Goal: Information Seeking & Learning: Find specific fact

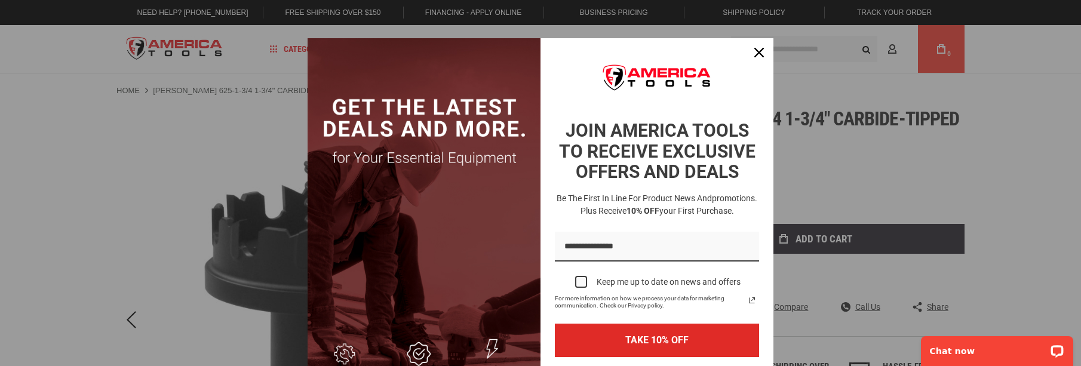
click at [31, 221] on div "Marketing offer form" at bounding box center [540, 183] width 1081 height 366
click at [760, 51] on div "Close" at bounding box center [758, 52] width 19 height 19
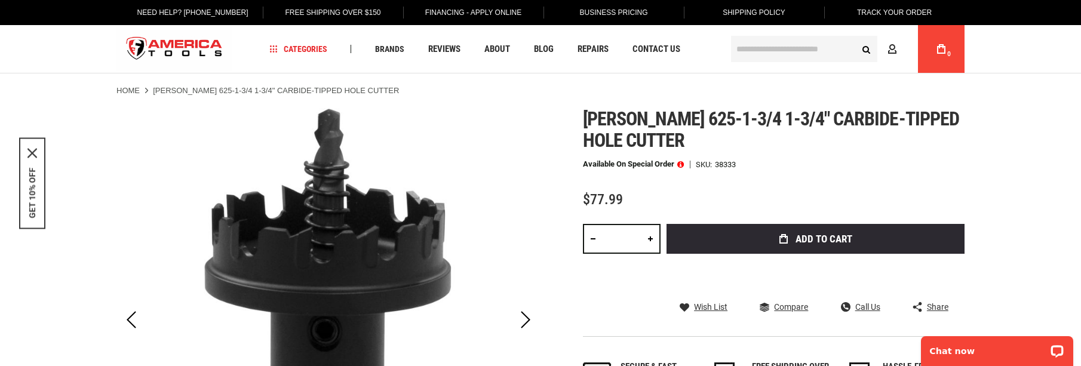
click at [753, 45] on input "text" at bounding box center [804, 49] width 146 height 26
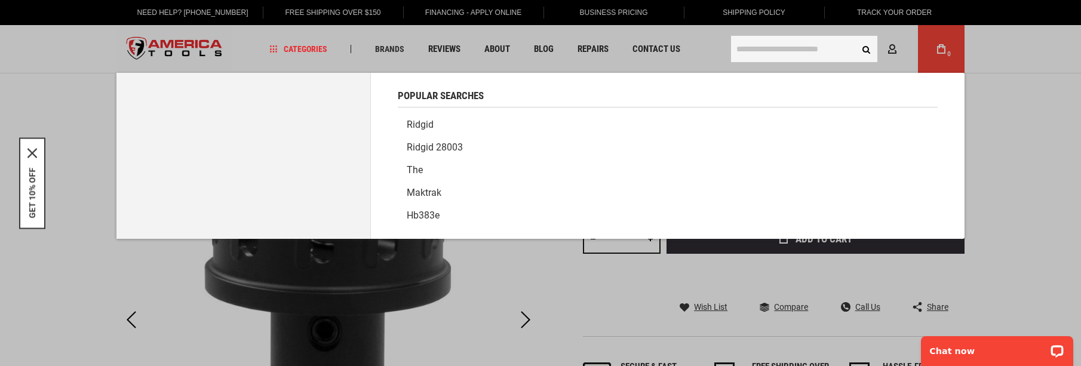
paste input "*****"
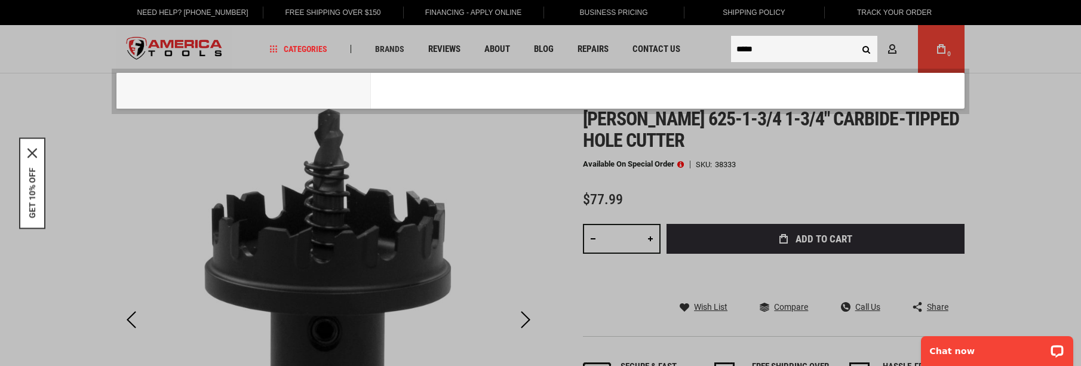
type input "*****"
click at [854, 38] on button "Search" at bounding box center [865, 49] width 23 height 23
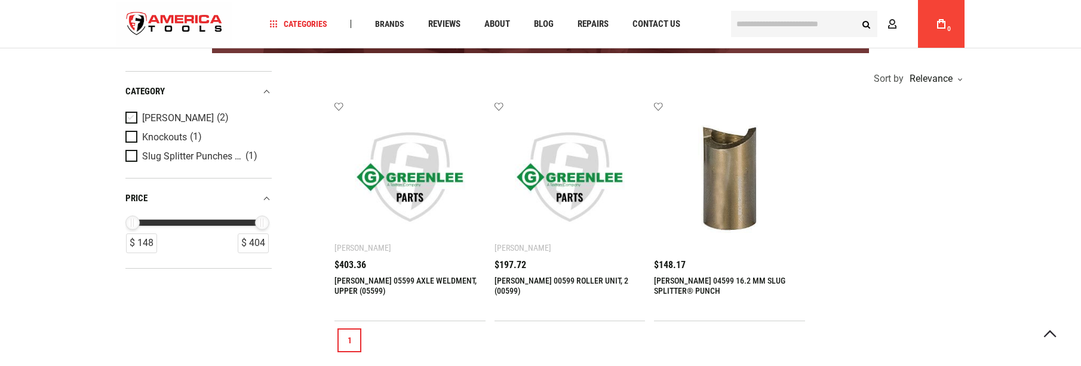
click at [131, 121] on span "Product Filters" at bounding box center [133, 118] width 17 height 13
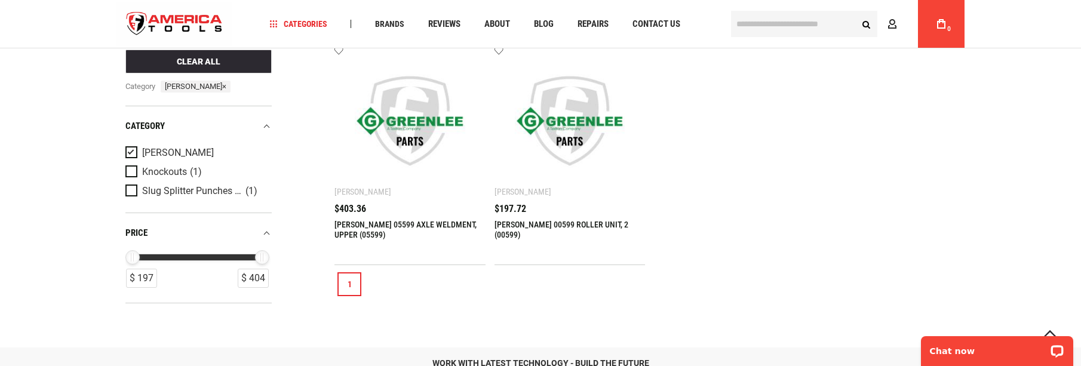
scroll to position [298, 0]
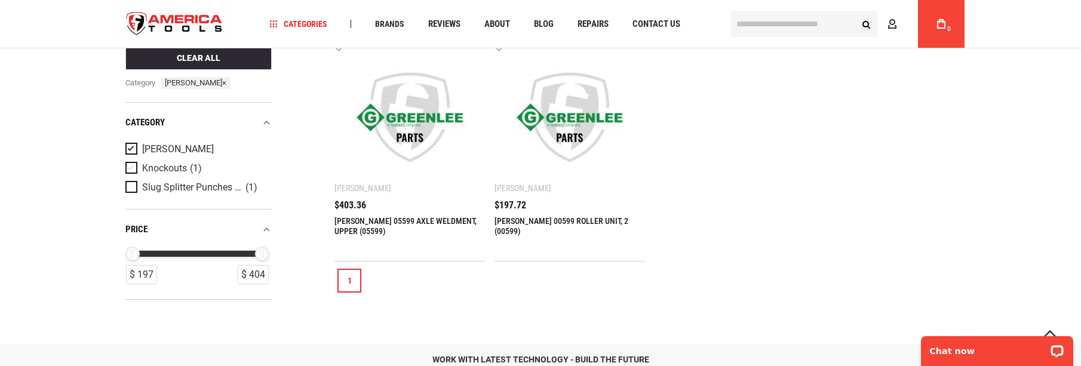
click at [131, 168] on span "Product Filters" at bounding box center [133, 168] width 17 height 13
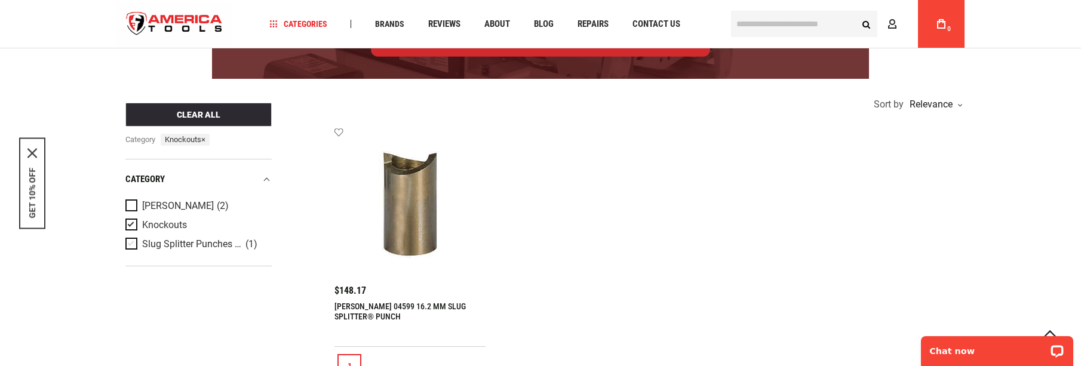
scroll to position [239, 0]
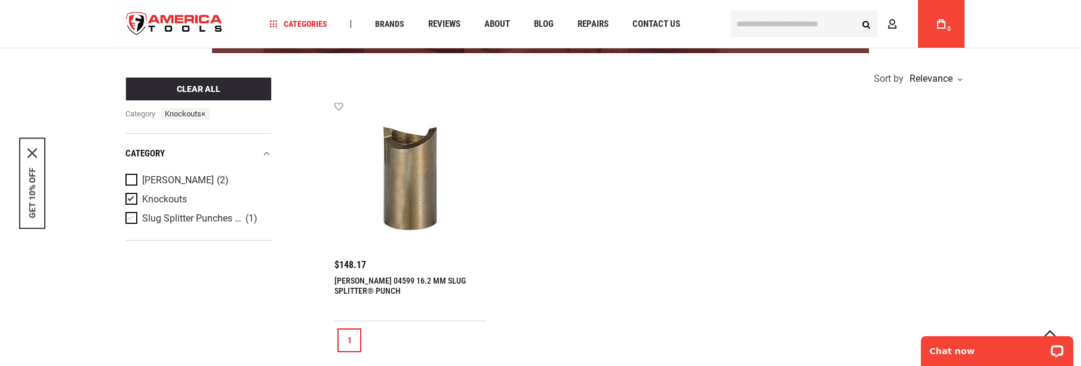
click at [132, 213] on span "Product Filters" at bounding box center [133, 218] width 17 height 13
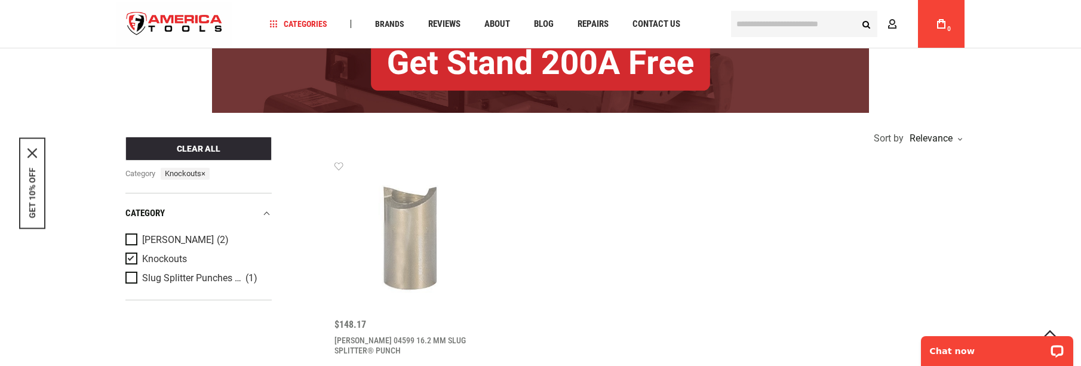
scroll to position [179, 0]
click at [131, 260] on span "Product Filters" at bounding box center [133, 259] width 17 height 13
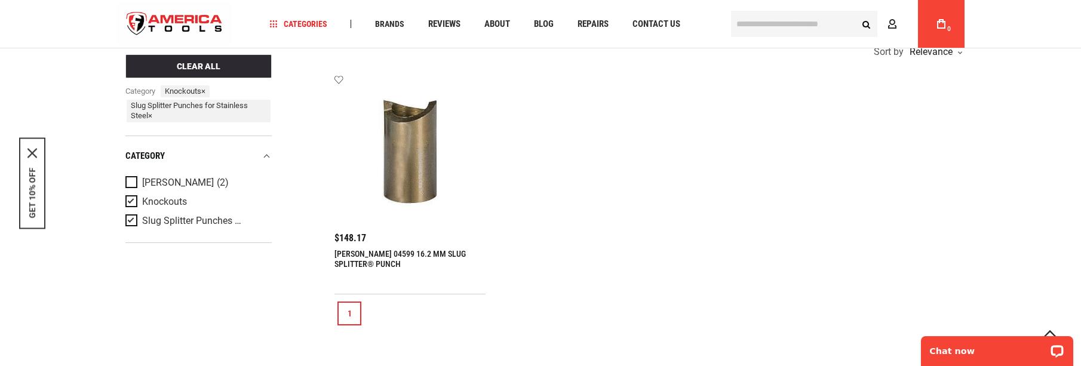
scroll to position [358, 0]
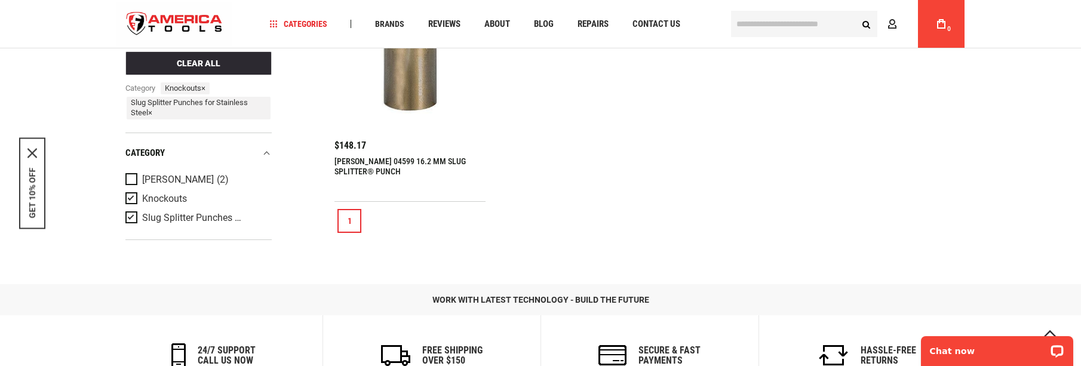
click at [130, 204] on span "Product Filters" at bounding box center [133, 198] width 17 height 13
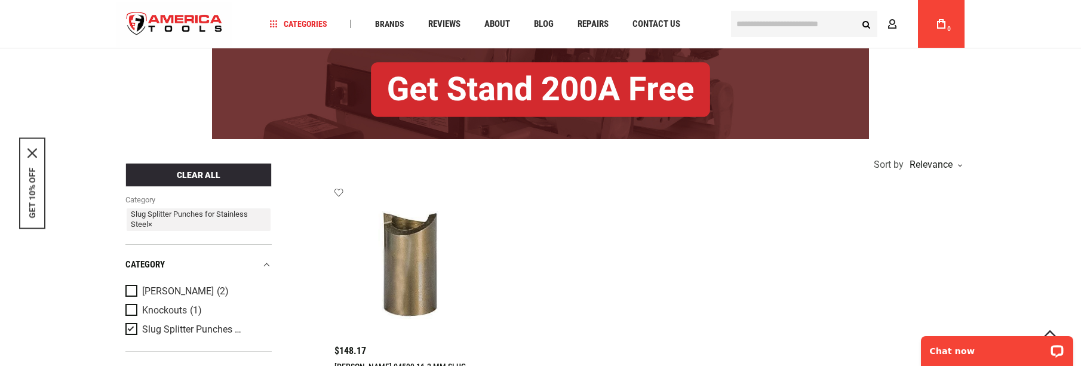
scroll to position [298, 0]
